Goal: Transaction & Acquisition: Register for event/course

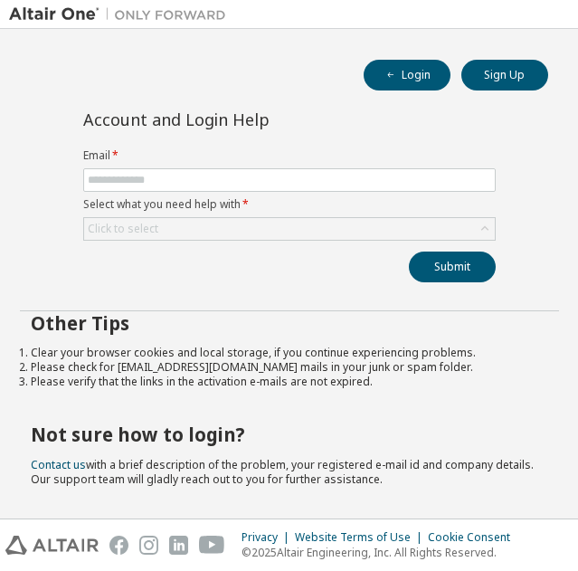
click at [165, 65] on div "Login Sign Up" at bounding box center [289, 75] width 517 height 31
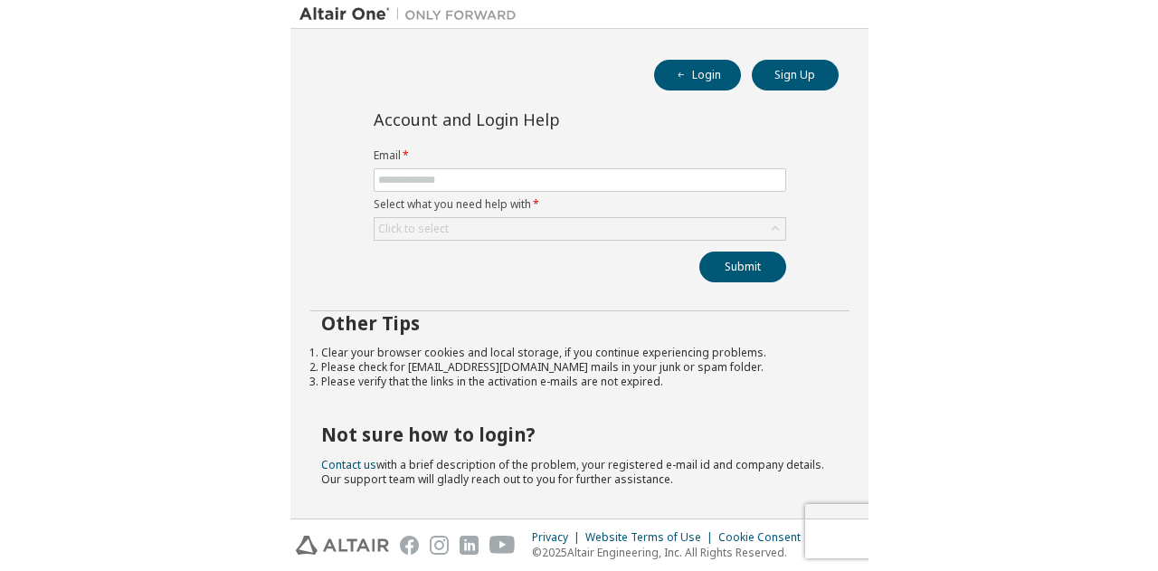
scroll to position [1, 0]
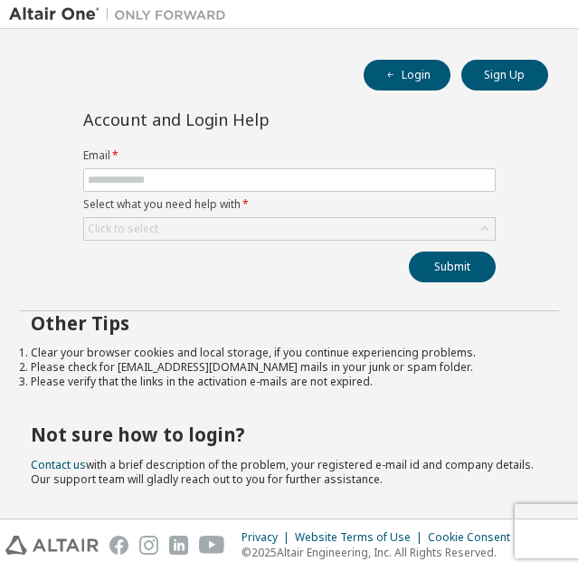
click at [56, 24] on div at bounding box center [117, 14] width 235 height 28
click at [57, 14] on img at bounding box center [122, 14] width 226 height 18
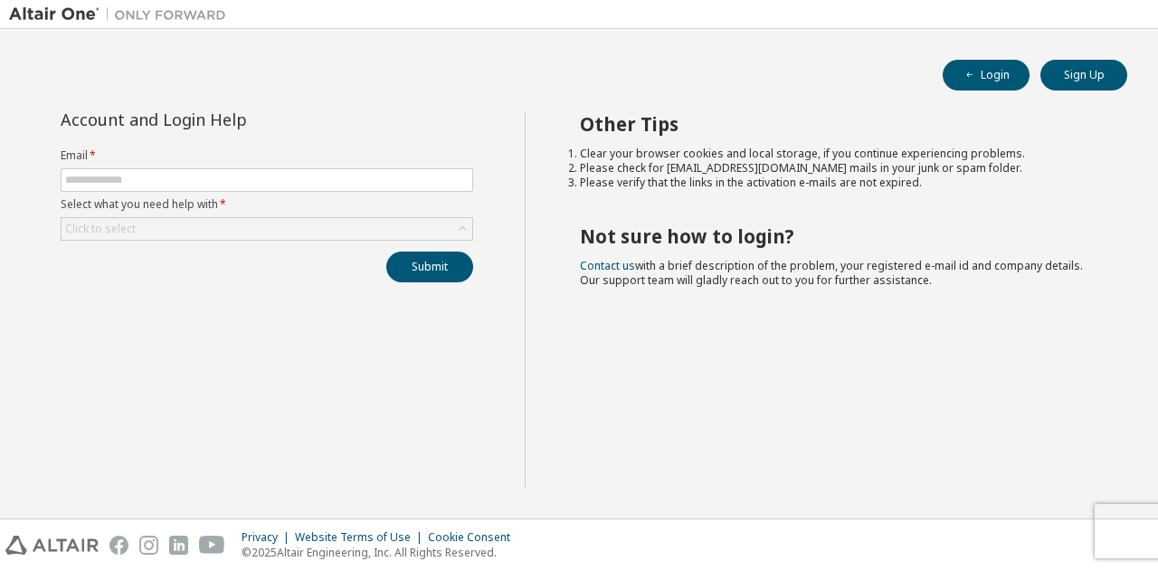
scroll to position [0, 0]
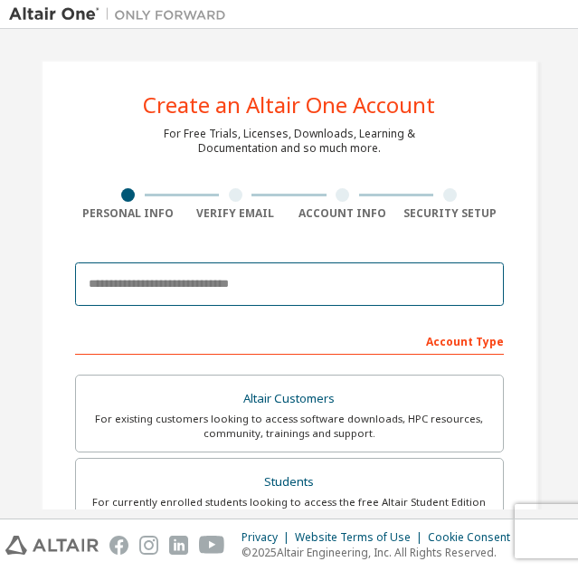
click at [233, 288] on input "email" at bounding box center [289, 283] width 429 height 43
type input "**********"
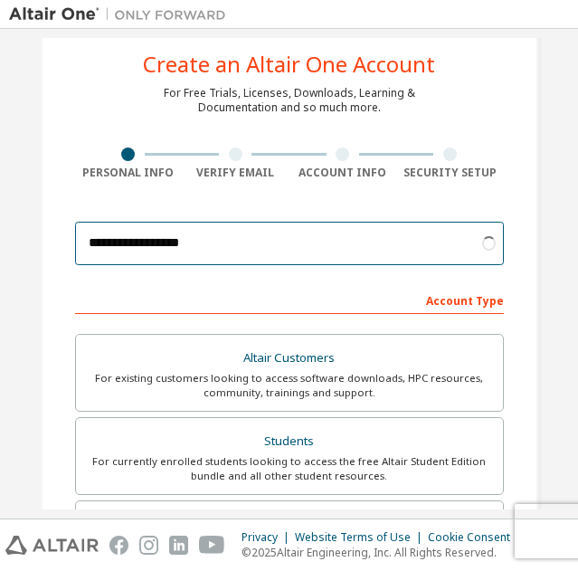
scroll to position [90, 0]
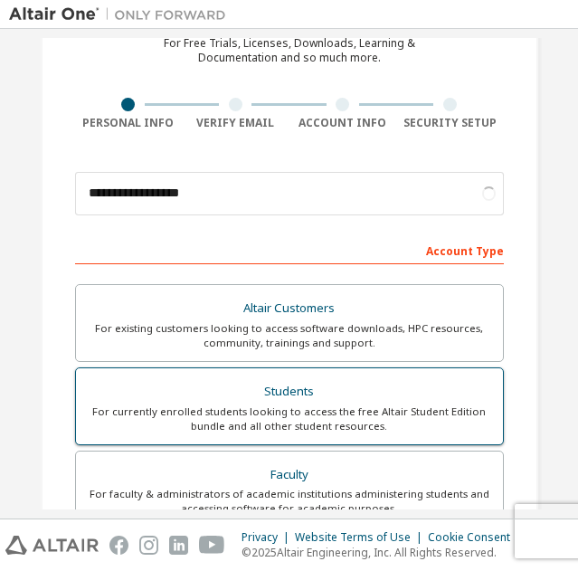
click at [166, 394] on div "Students" at bounding box center [289, 391] width 405 height 25
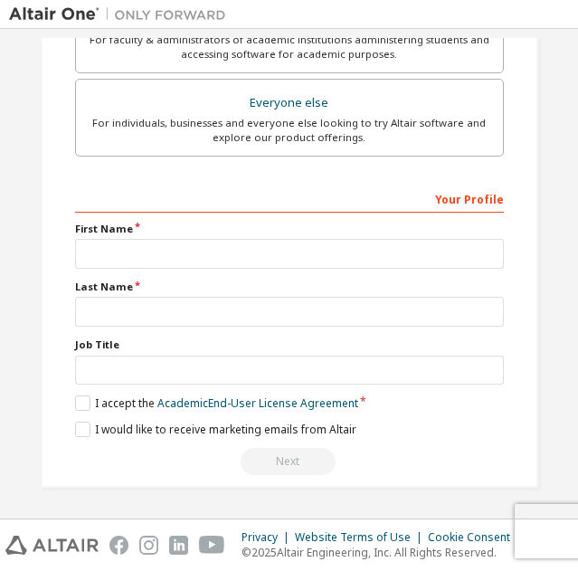
scroll to position [545, 0]
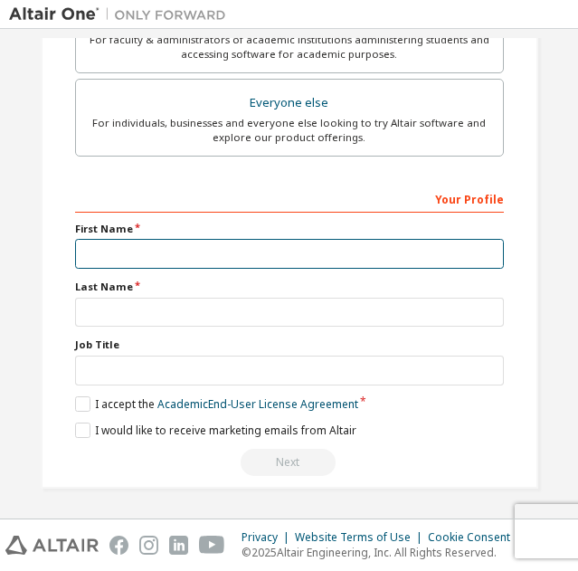
click at [147, 254] on input "text" at bounding box center [289, 254] width 429 height 30
type input "***"
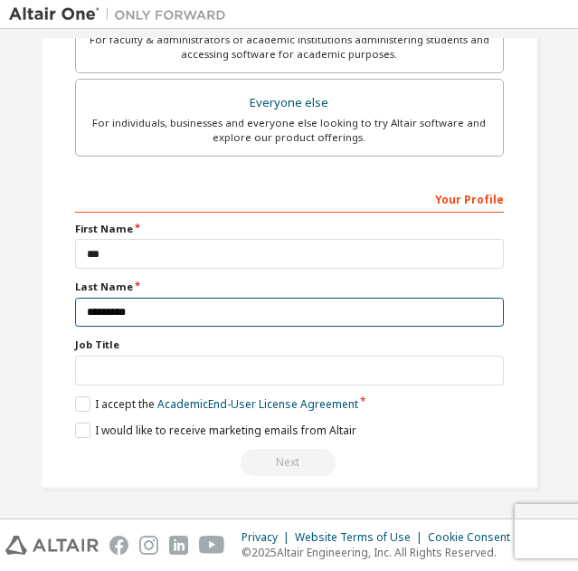
type input "*********"
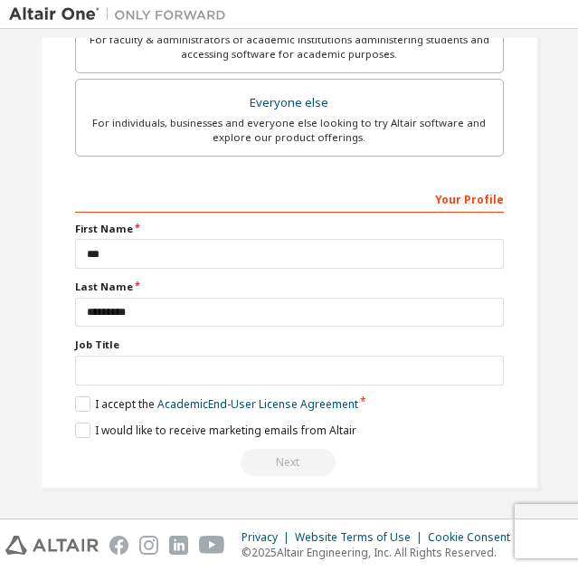
scroll to position [545, 0]
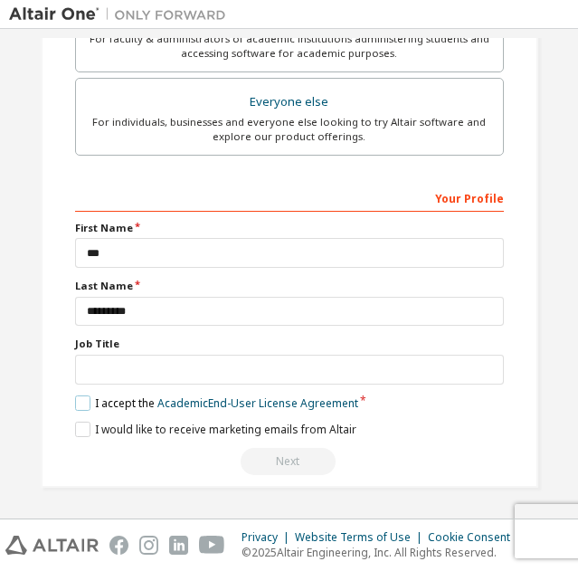
click at [82, 402] on label "I accept the Academic End-User License Agreement" at bounding box center [216, 402] width 283 height 15
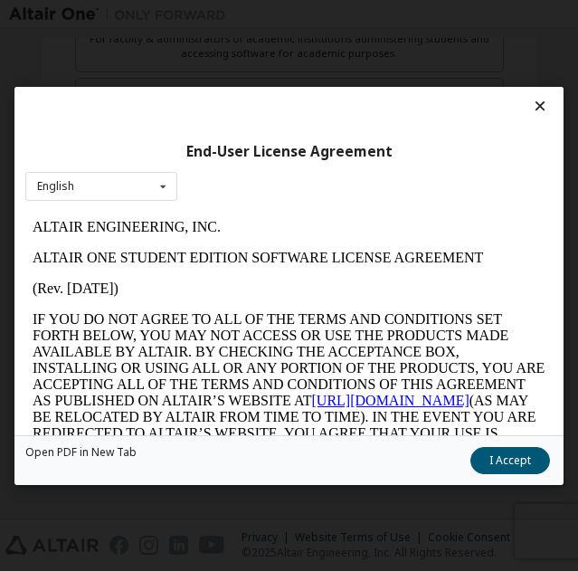
scroll to position [0, 0]
click at [487, 453] on button "I Accept" at bounding box center [510, 459] width 80 height 27
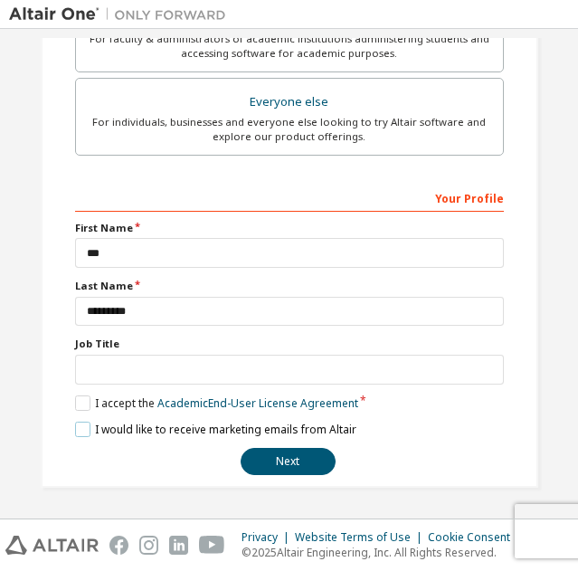
click at [75, 430] on label "I would like to receive marketing emails from Altair" at bounding box center [215, 429] width 281 height 15
click at [283, 458] on button "Next" at bounding box center [288, 461] width 95 height 27
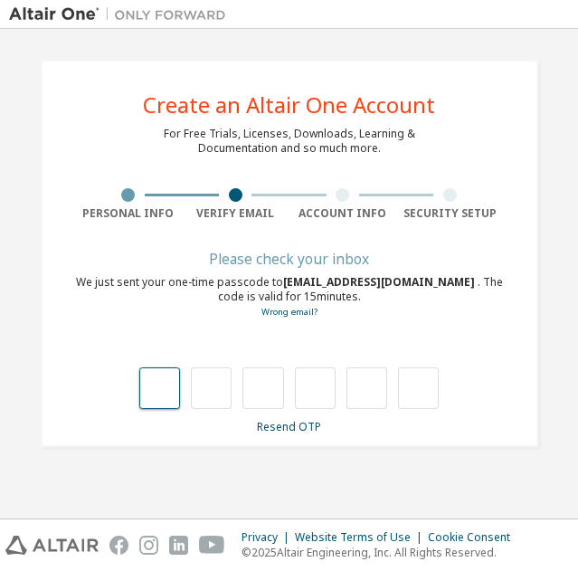
click at [166, 384] on input "text" at bounding box center [159, 388] width 41 height 42
type input "*"
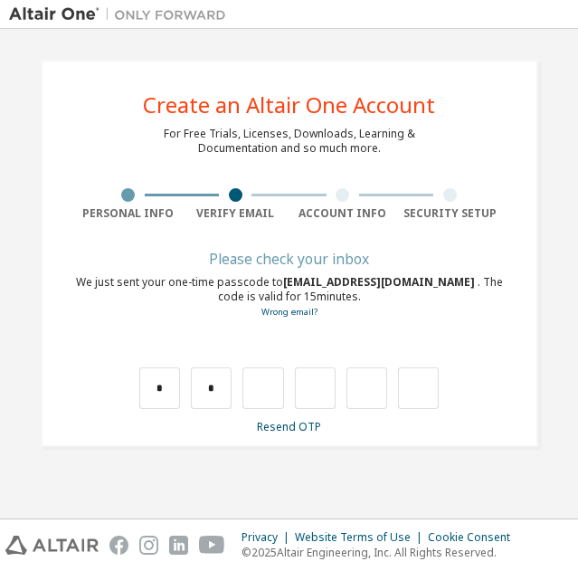
type input "*"
